Goal: Information Seeking & Learning: Find specific fact

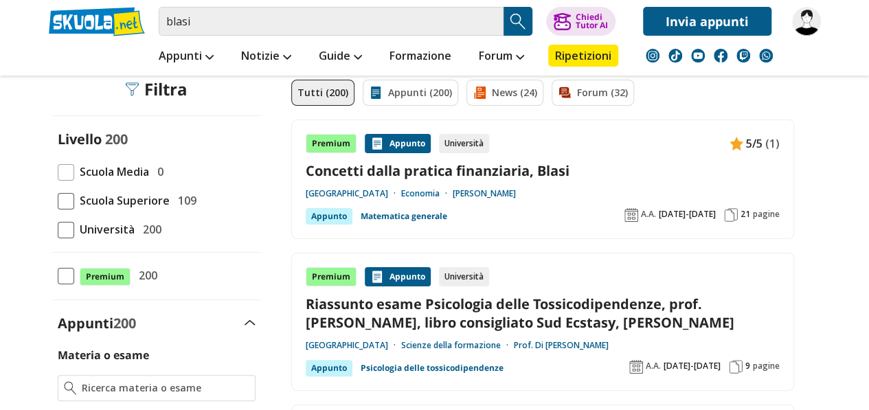
scroll to position [105, 0]
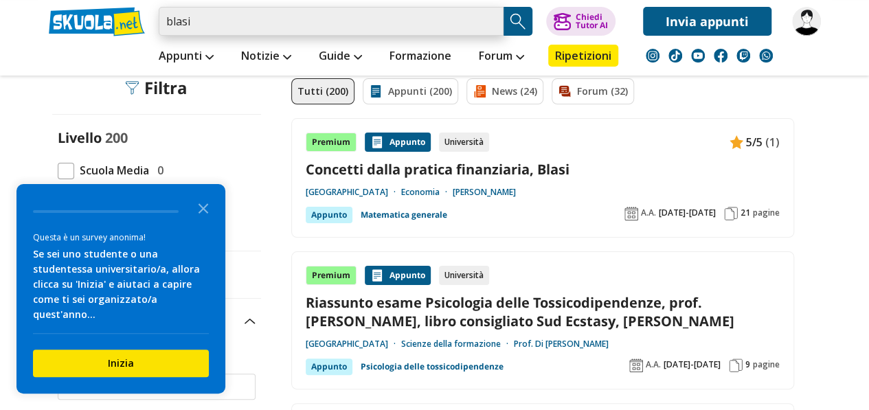
click at [279, 18] on input "blasi" at bounding box center [331, 21] width 345 height 29
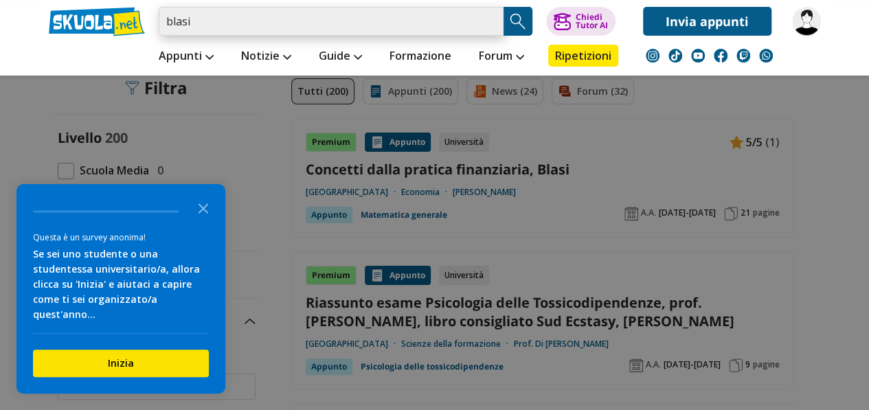
click at [279, 18] on input "blasi" at bounding box center [331, 21] width 345 height 29
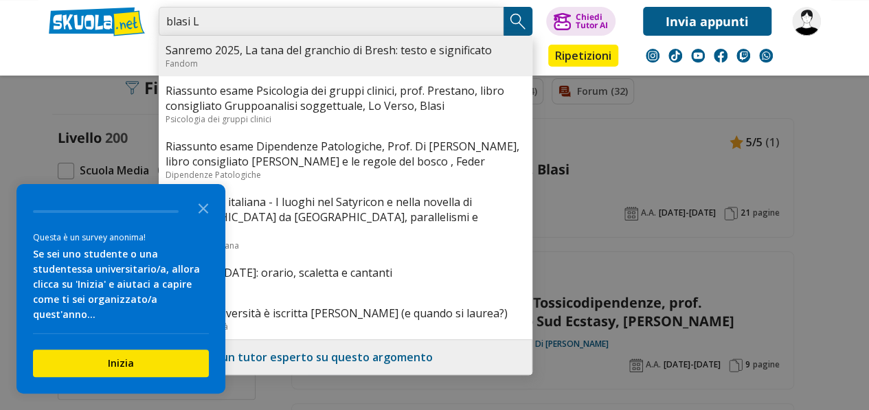
type input "blasi L"
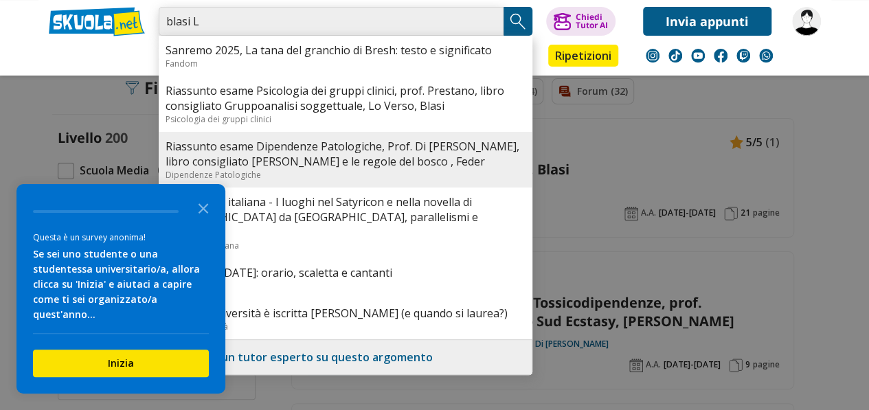
scroll to position [94, 0]
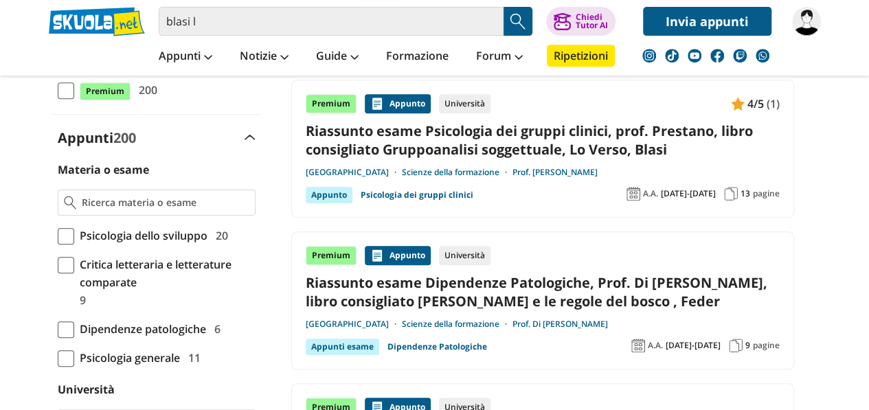
scroll to position [289, 0]
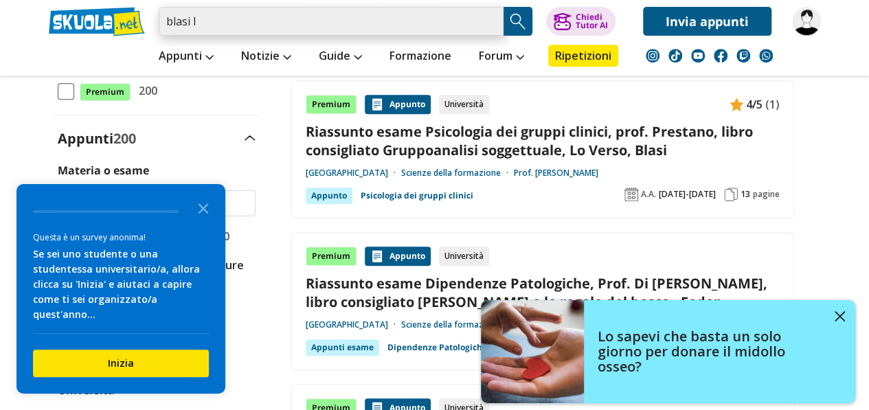
click at [248, 16] on input "blasi l" at bounding box center [331, 21] width 345 height 29
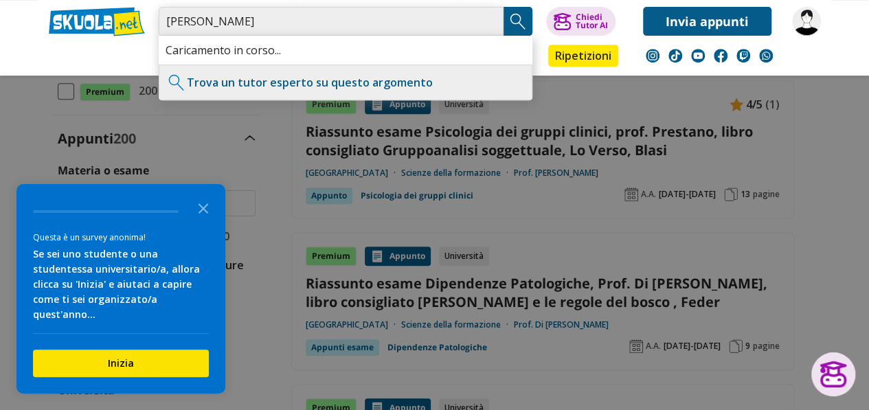
type input "blasi Luciano"
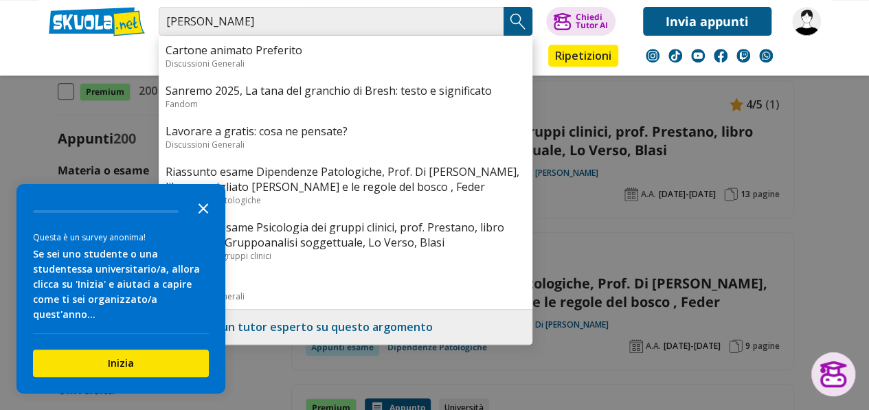
click at [205, 221] on icon "Close the survey" at bounding box center [203, 207] width 27 height 27
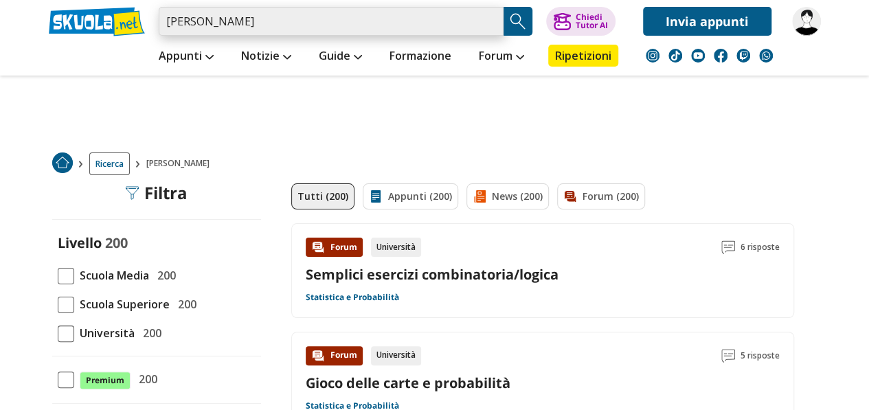
click at [491, 23] on input "blasi luciano" at bounding box center [331, 21] width 345 height 29
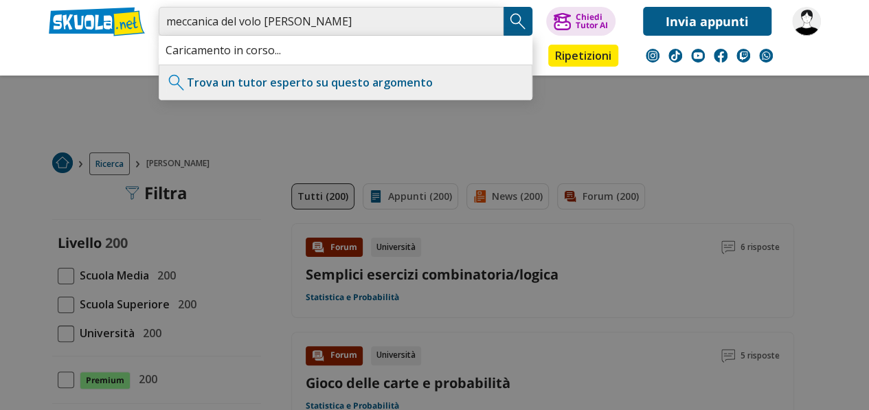
type input "meccanica del volo blasi luciano"
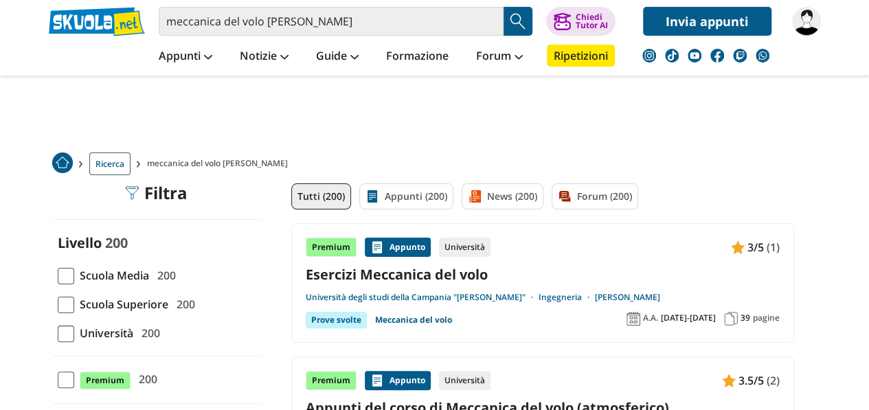
scroll to position [131, 0]
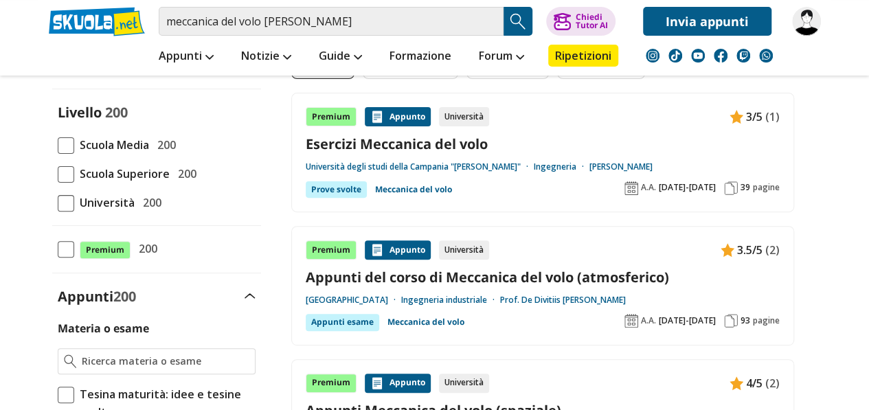
click at [373, 156] on div "Premium Appunto Università 3/5 (1) Esercizi Meccanica del volo Università degli…" at bounding box center [543, 152] width 474 height 91
click at [448, 270] on link "Appunti del corso di Meccanica del volo (atmosferico)" at bounding box center [543, 277] width 474 height 19
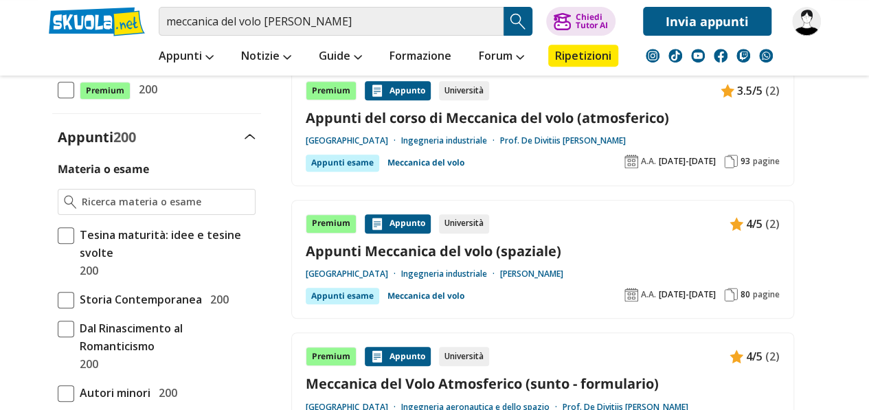
scroll to position [298, 0]
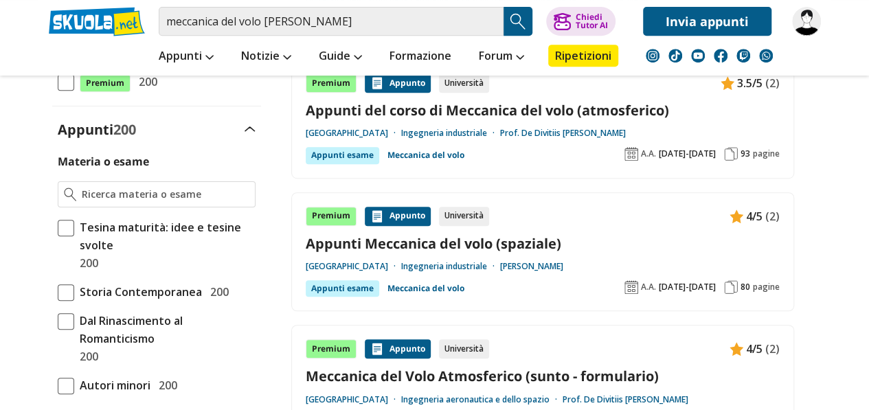
click at [505, 244] on link "Appunti Meccanica del volo (spaziale)" at bounding box center [543, 243] width 474 height 19
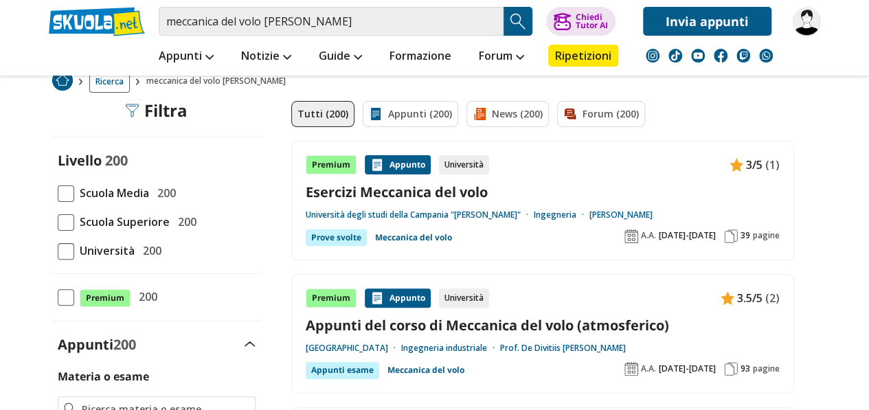
scroll to position [106, 0]
